Goal: Navigation & Orientation: Find specific page/section

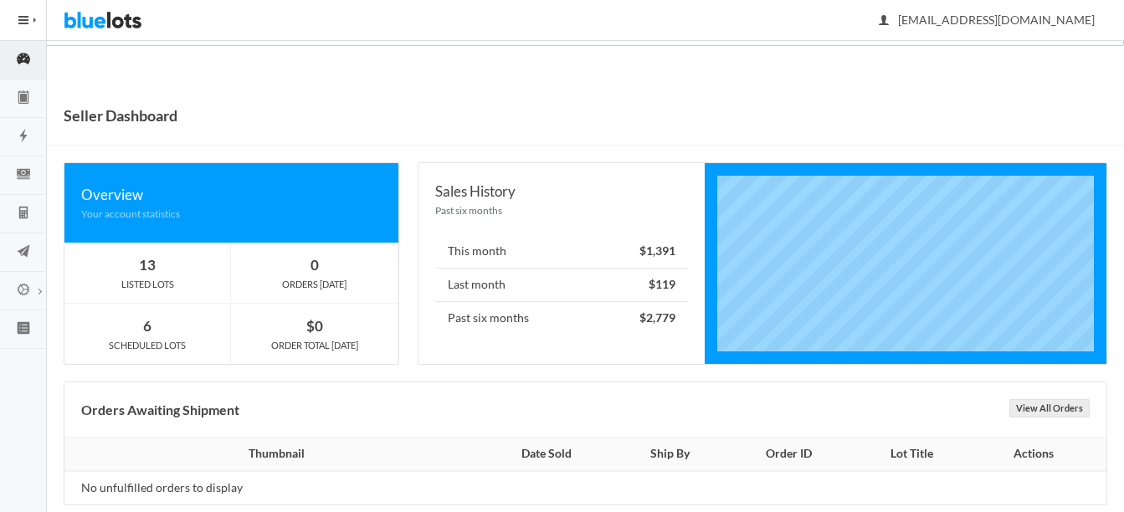
scroll to position [27, 0]
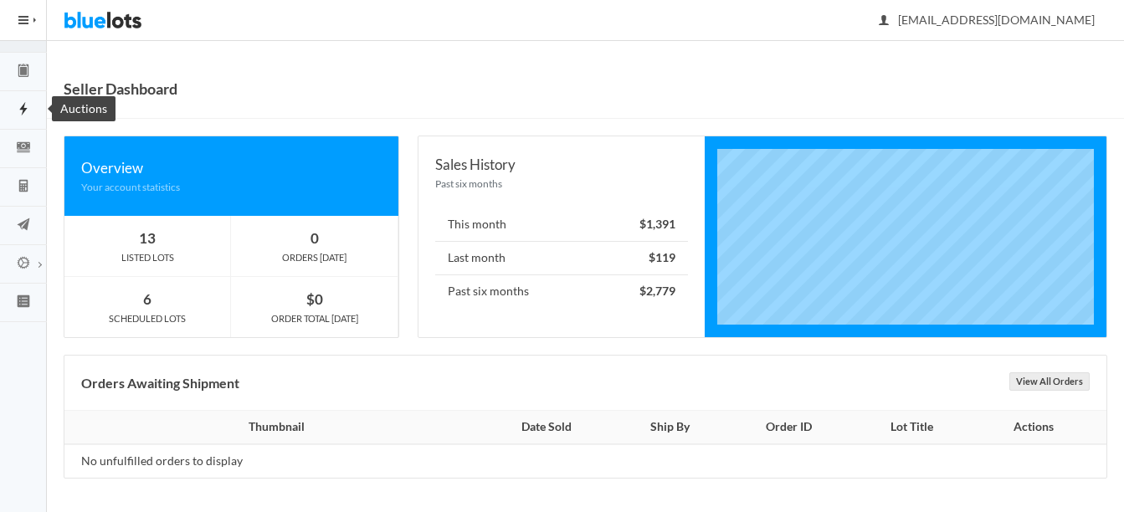
click at [23, 108] on icon "flash" at bounding box center [23, 108] width 8 height 13
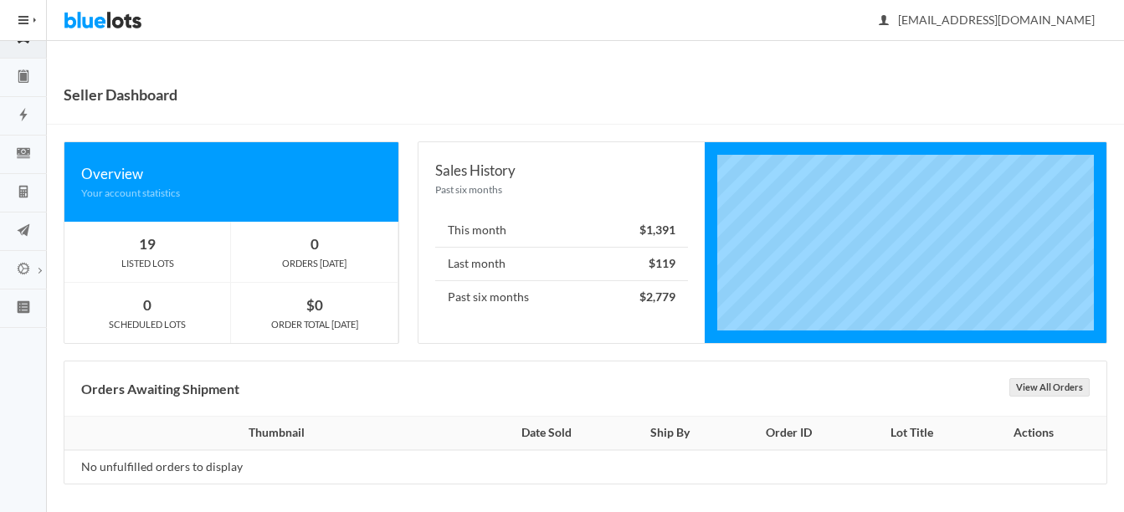
scroll to position [27, 0]
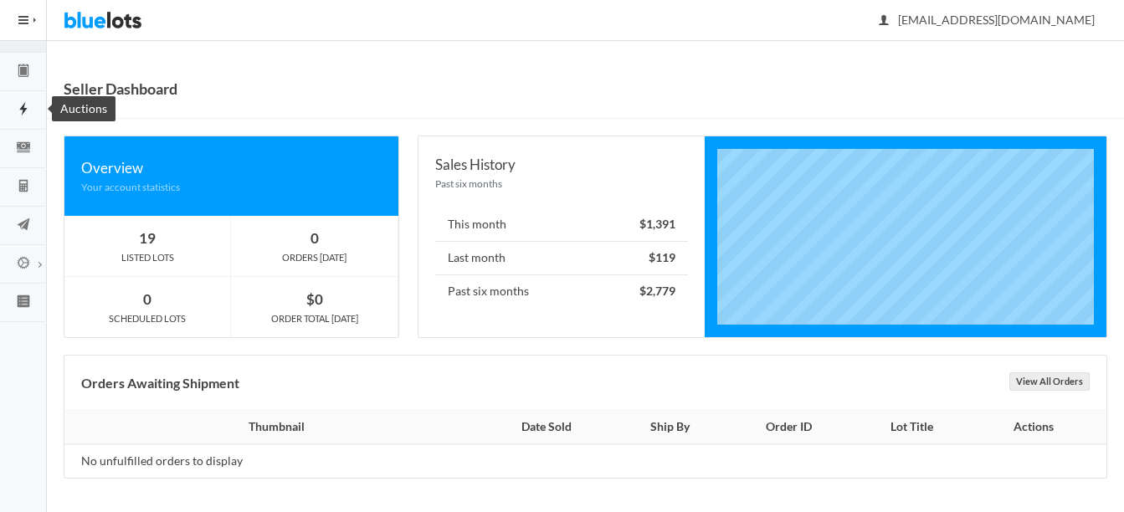
click at [18, 113] on icon "flash" at bounding box center [23, 108] width 47 height 15
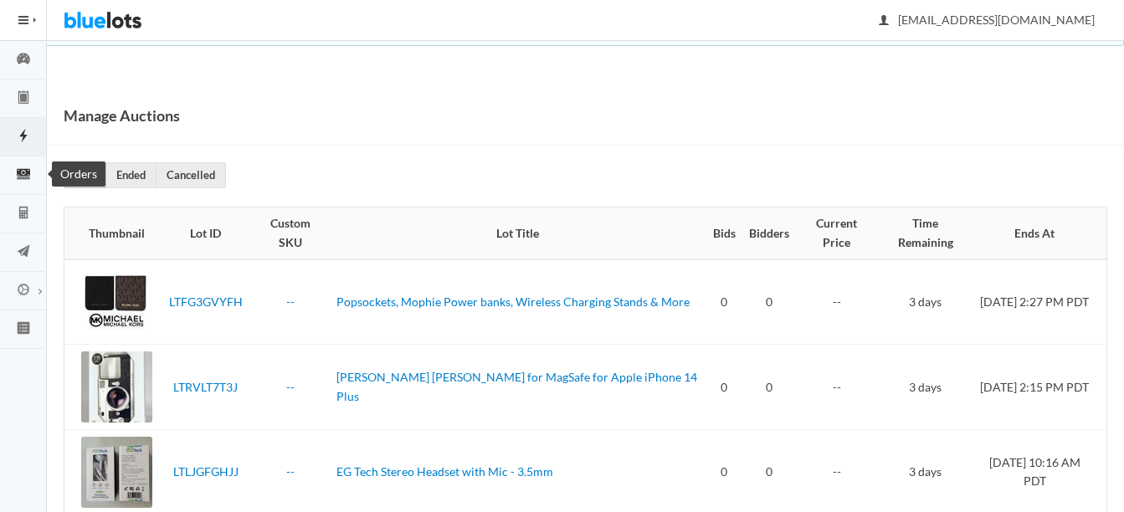
click at [15, 168] on icon "cash" at bounding box center [23, 174] width 47 height 15
